Goal: Task Accomplishment & Management: Manage account settings

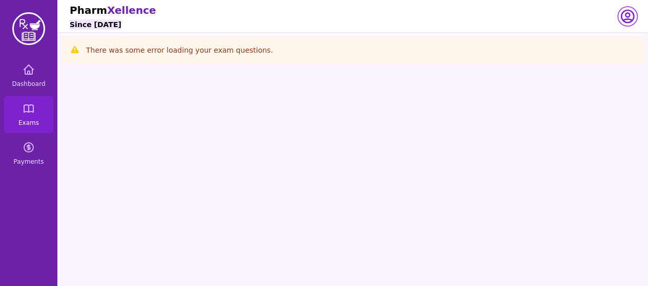
click at [623, 22] on icon "button" at bounding box center [627, 16] width 16 height 16
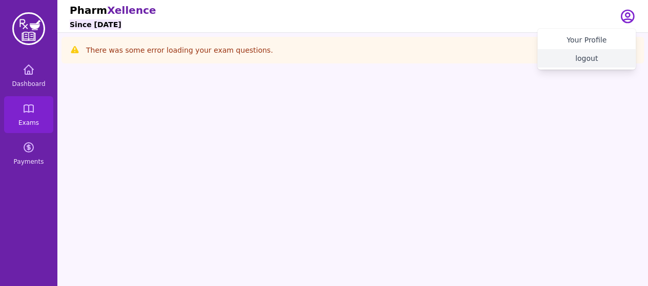
click at [608, 59] on button "logout" at bounding box center [586, 58] width 98 height 18
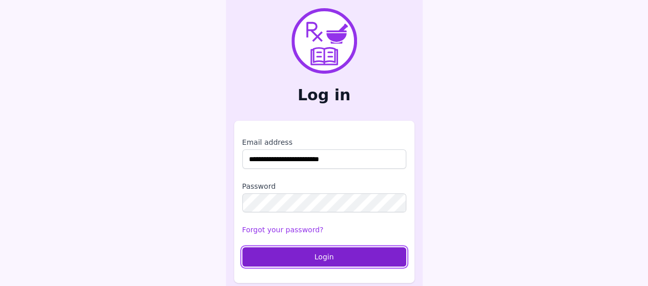
click at [299, 260] on button "Login" at bounding box center [324, 256] width 164 height 19
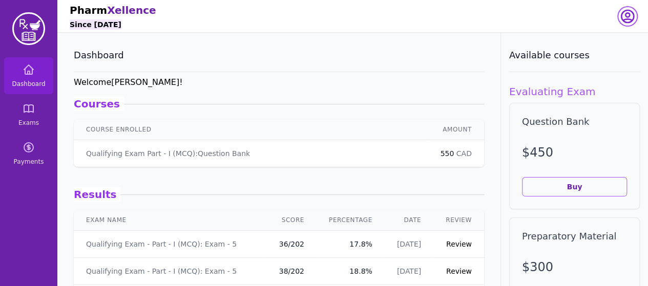
click at [627, 15] on icon "button" at bounding box center [627, 16] width 16 height 16
click at [574, 64] on button "logout" at bounding box center [586, 58] width 98 height 18
